Goal: Book appointment/travel/reservation

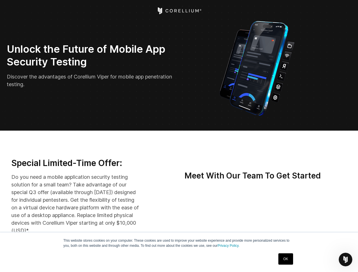
click at [345, 260] on icon "Open Intercom Messenger" at bounding box center [345, 259] width 9 height 9
